Goal: Task Accomplishment & Management: Manage account settings

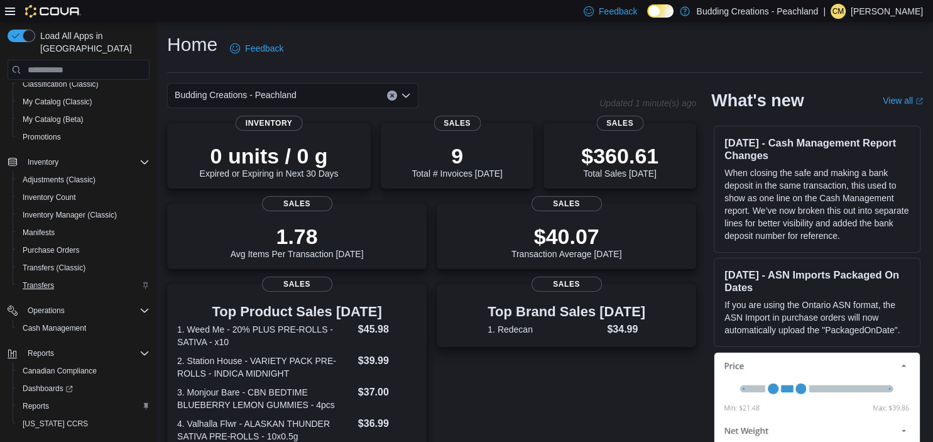
scroll to position [174, 0]
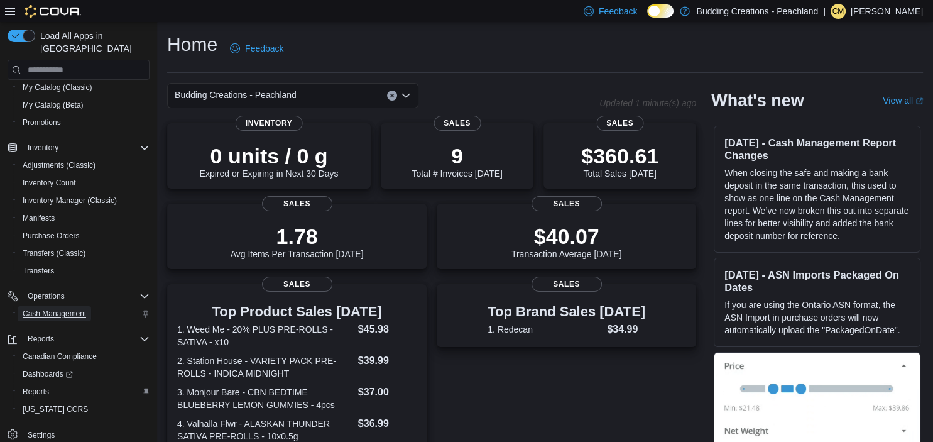
click at [59, 309] on span "Cash Management" at bounding box center [54, 314] width 63 height 10
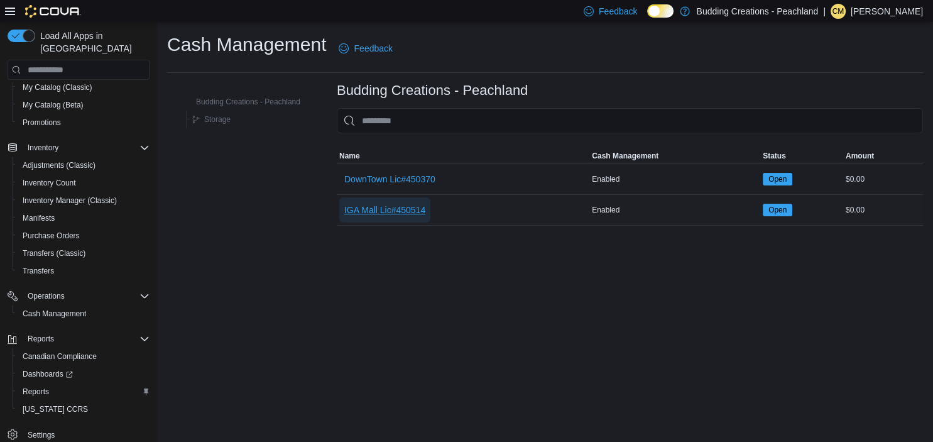
click at [367, 207] on span "IGA Mall Lic#450514" at bounding box center [384, 210] width 81 height 13
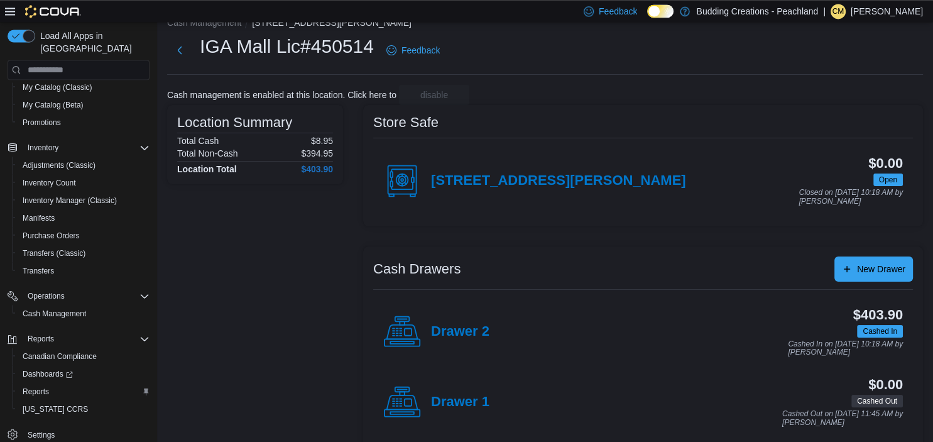
scroll to position [35, 0]
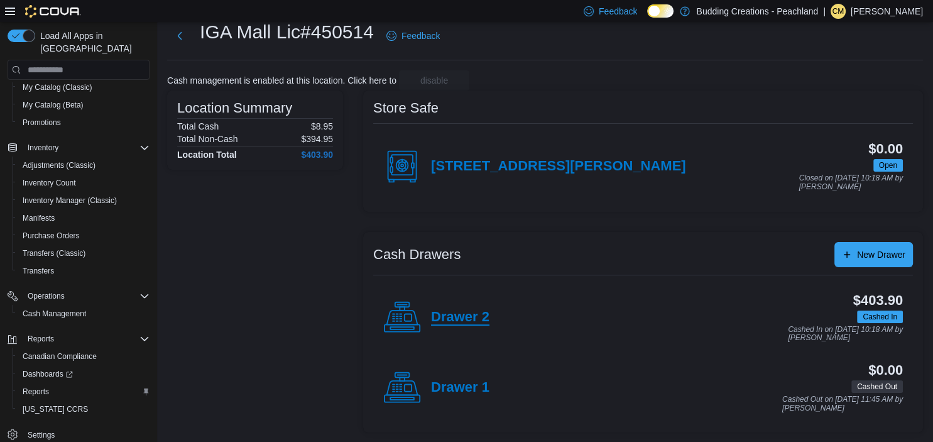
click at [467, 320] on h4 "Drawer 2" at bounding box center [460, 317] width 58 height 16
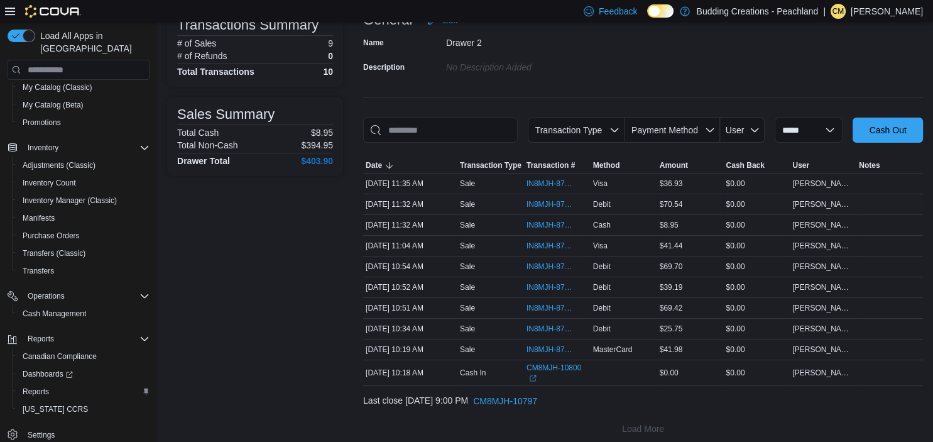
scroll to position [106, 0]
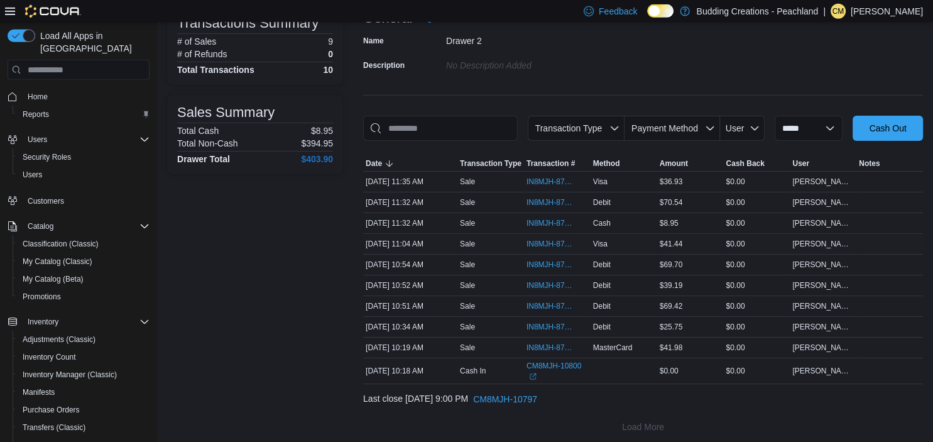
scroll to position [106, 0]
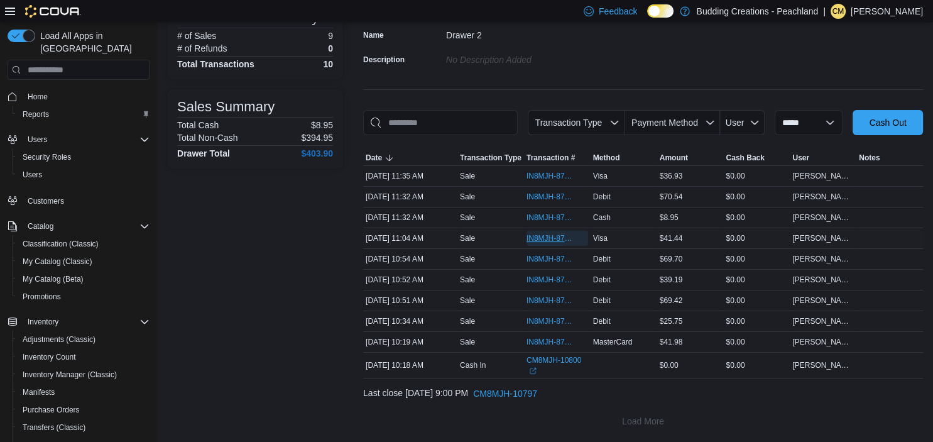
click at [542, 231] on span "IN8MJH-87673" at bounding box center [558, 238] width 62 height 15
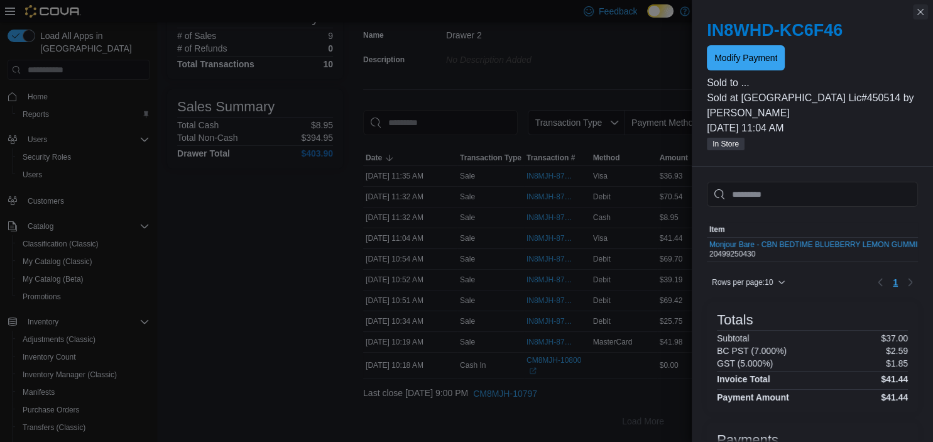
click at [924, 11] on button "Close this dialog" at bounding box center [920, 11] width 15 height 15
